Goal: Task Accomplishment & Management: Manage account settings

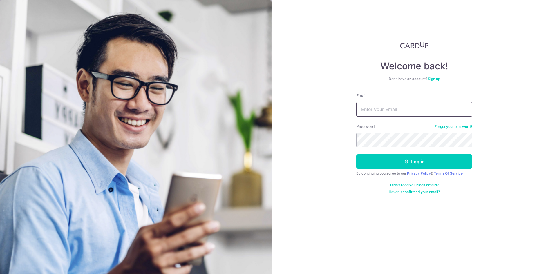
type input "tricia_thio@hotmail.com"
click at [356, 154] on button "Log in" at bounding box center [414, 161] width 116 height 15
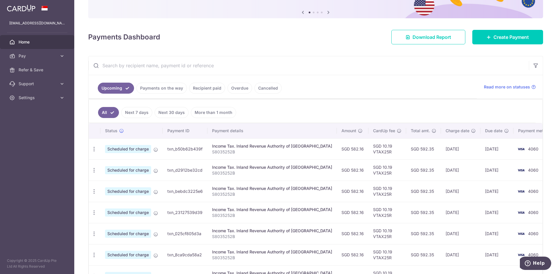
scroll to position [58, 0]
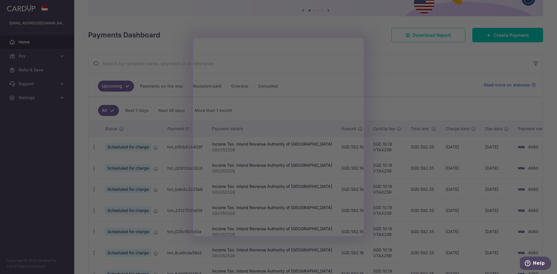
click at [388, 68] on div at bounding box center [281, 138] width 563 height 277
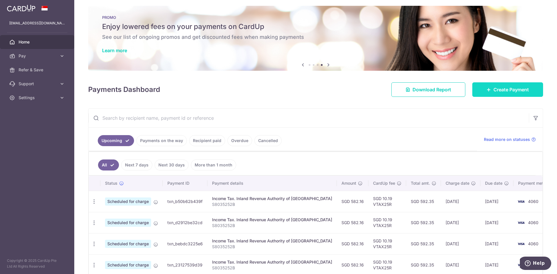
scroll to position [0, 0]
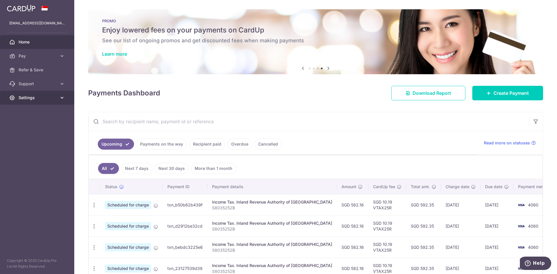
click at [55, 97] on span "Settings" at bounding box center [38, 98] width 38 height 6
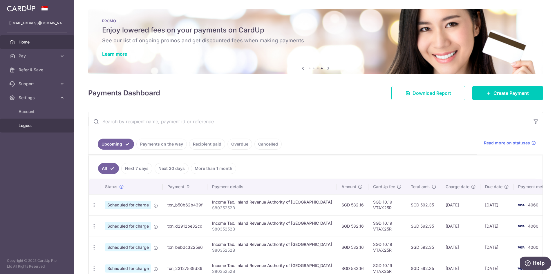
click at [32, 125] on span "Logout" at bounding box center [38, 126] width 38 height 6
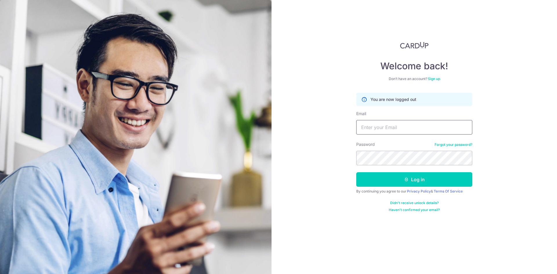
click at [405, 125] on input "Email" at bounding box center [414, 127] width 116 height 15
type input "[EMAIL_ADDRESS][DOMAIN_NAME]"
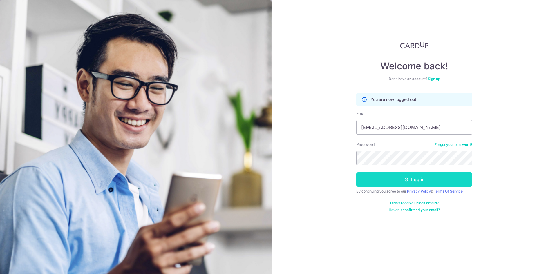
click at [384, 176] on button "Log in" at bounding box center [414, 179] width 116 height 15
